Goal: Complete application form: Complete application form

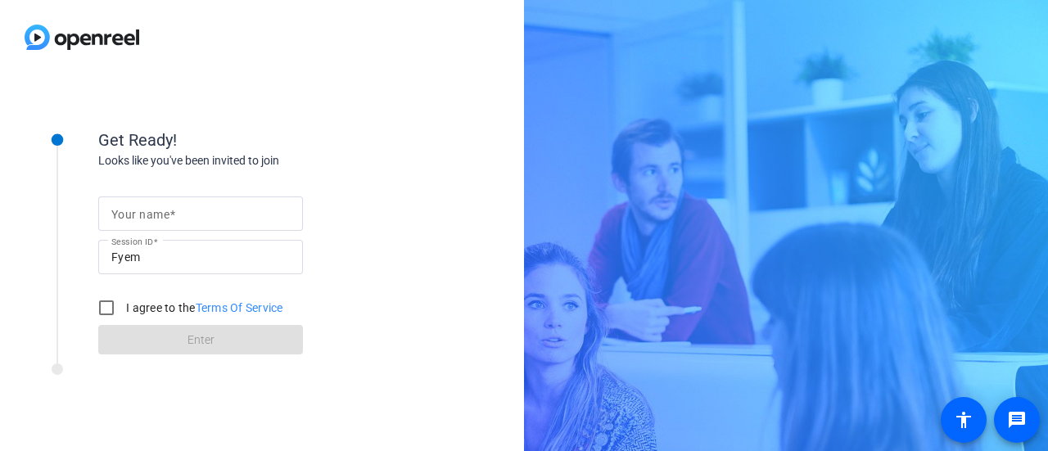
click at [147, 232] on div at bounding box center [200, 240] width 205 height 18
click at [158, 207] on input "Your name" at bounding box center [200, 214] width 178 height 20
click at [160, 217] on input "[PERSON_NAME]" at bounding box center [200, 214] width 178 height 20
type input "[PERSON_NAME]"
click at [413, 260] on div "Your name [PERSON_NAME] Session ID Fyem I agree to the Terms Of Service Enter" at bounding box center [262, 262] width 328 height 186
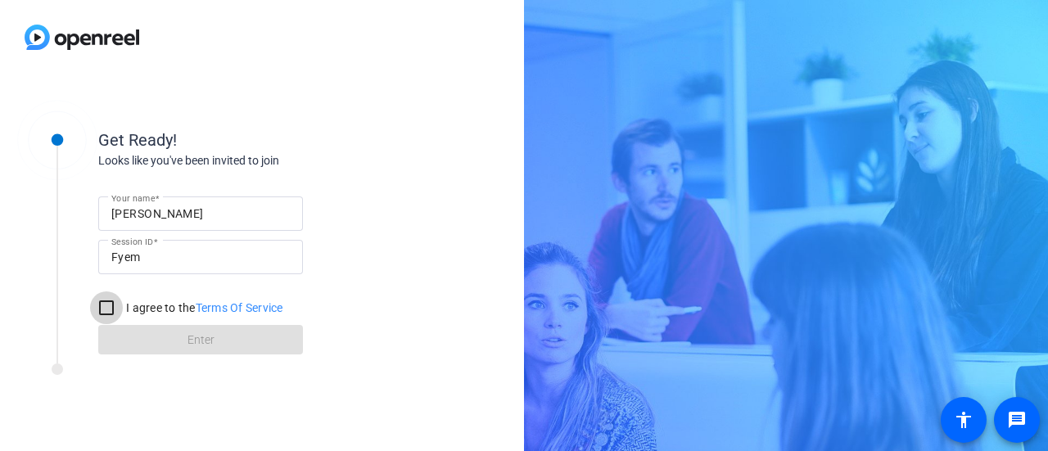
click at [97, 310] on input "I agree to the Terms Of Service" at bounding box center [106, 307] width 33 height 33
checkbox input "true"
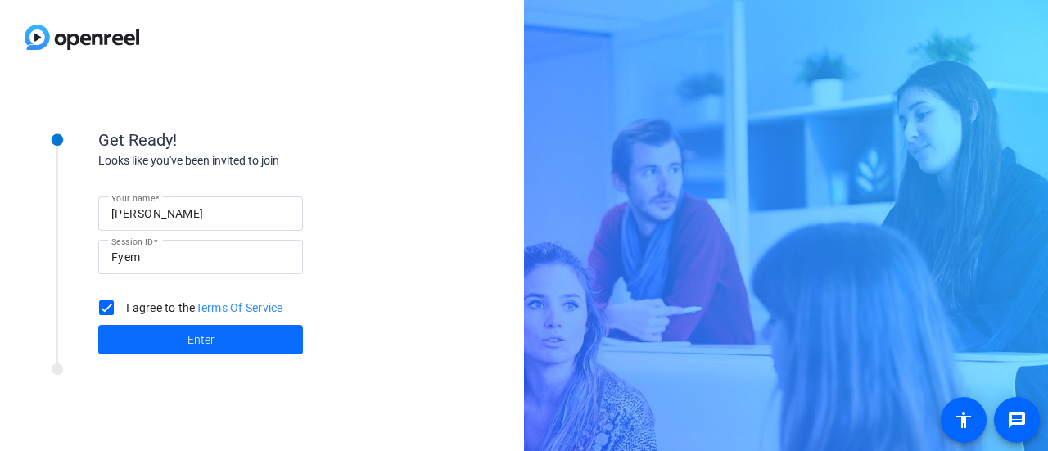
click at [177, 350] on span at bounding box center [200, 339] width 205 height 39
